Goal: Find specific page/section: Find specific page/section

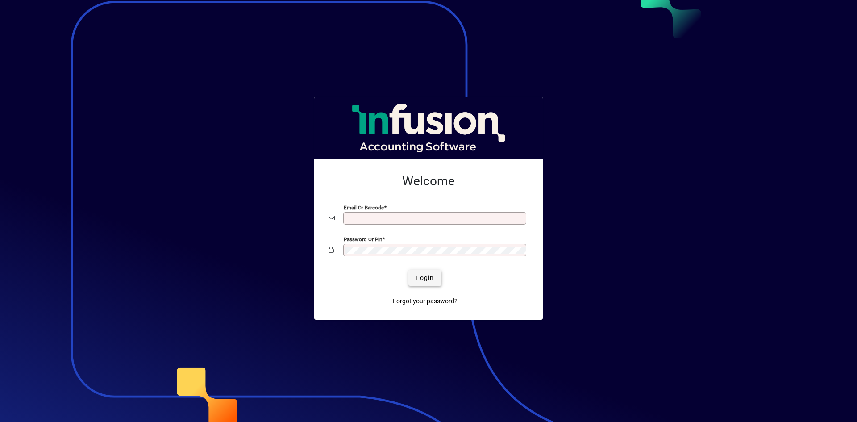
type input "**********"
click at [429, 271] on span "submit" at bounding box center [425, 277] width 33 height 21
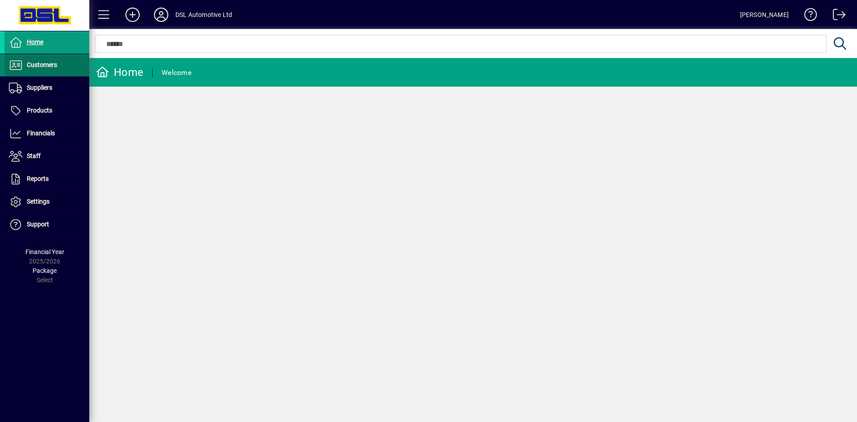
click at [43, 66] on span "Customers" at bounding box center [42, 64] width 30 height 7
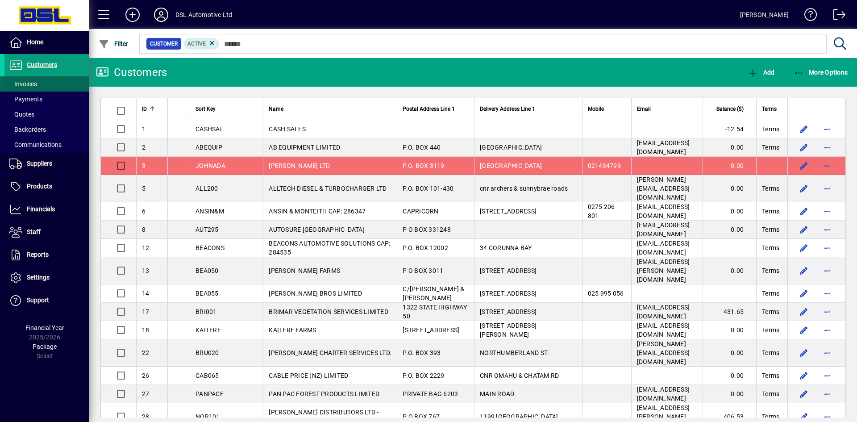
click at [25, 82] on span "Invoices" at bounding box center [23, 83] width 28 height 7
